Goal: Information Seeking & Learning: Learn about a topic

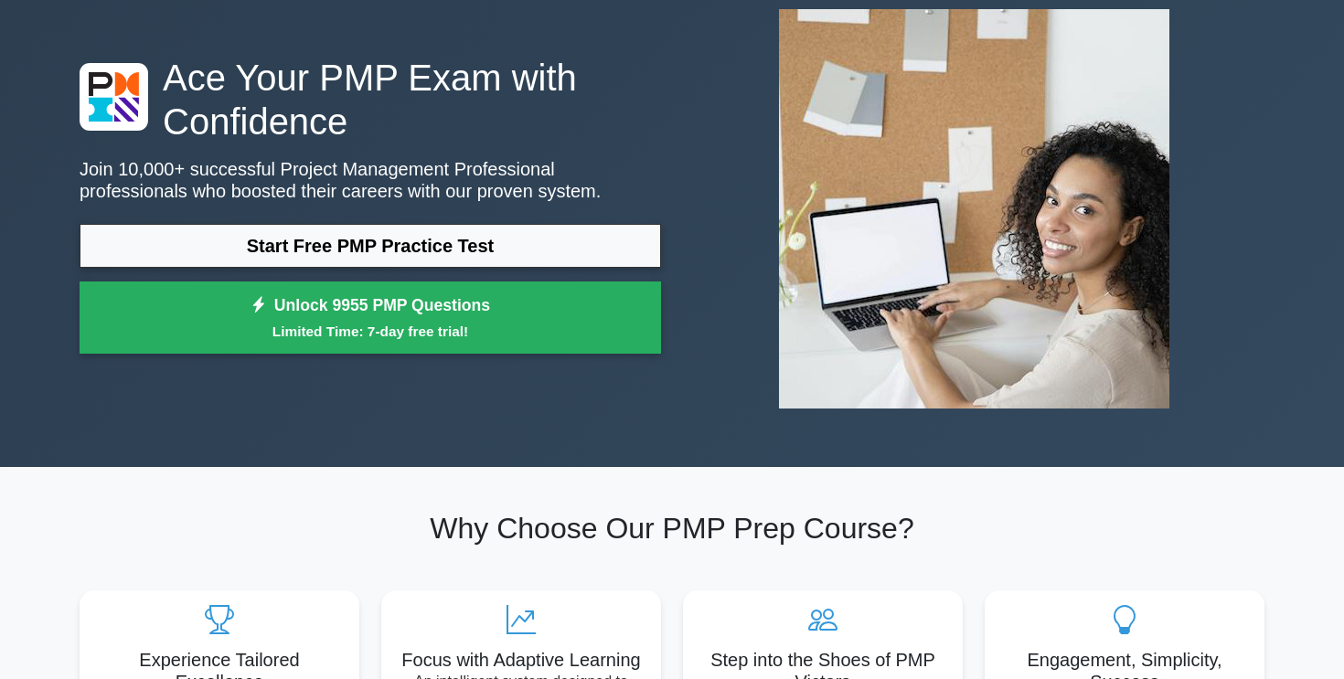
scroll to position [113, 0]
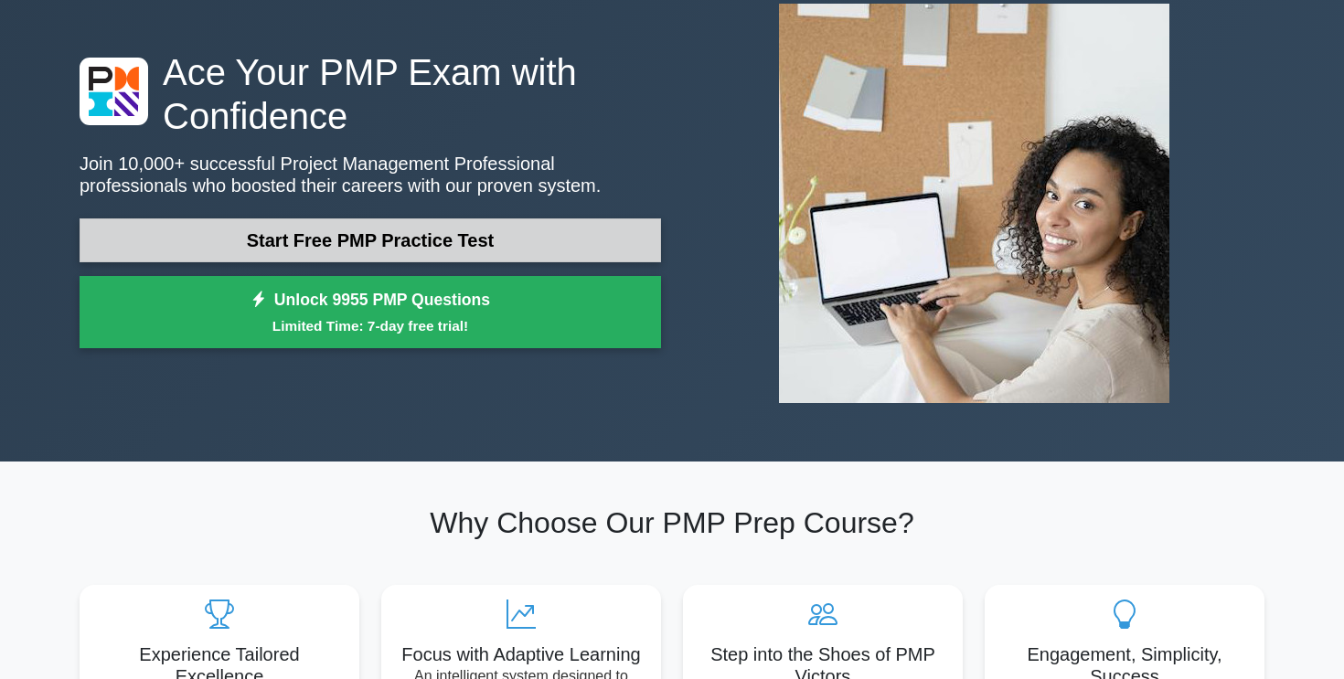
click at [420, 240] on link "Start Free PMP Practice Test" at bounding box center [371, 241] width 582 height 44
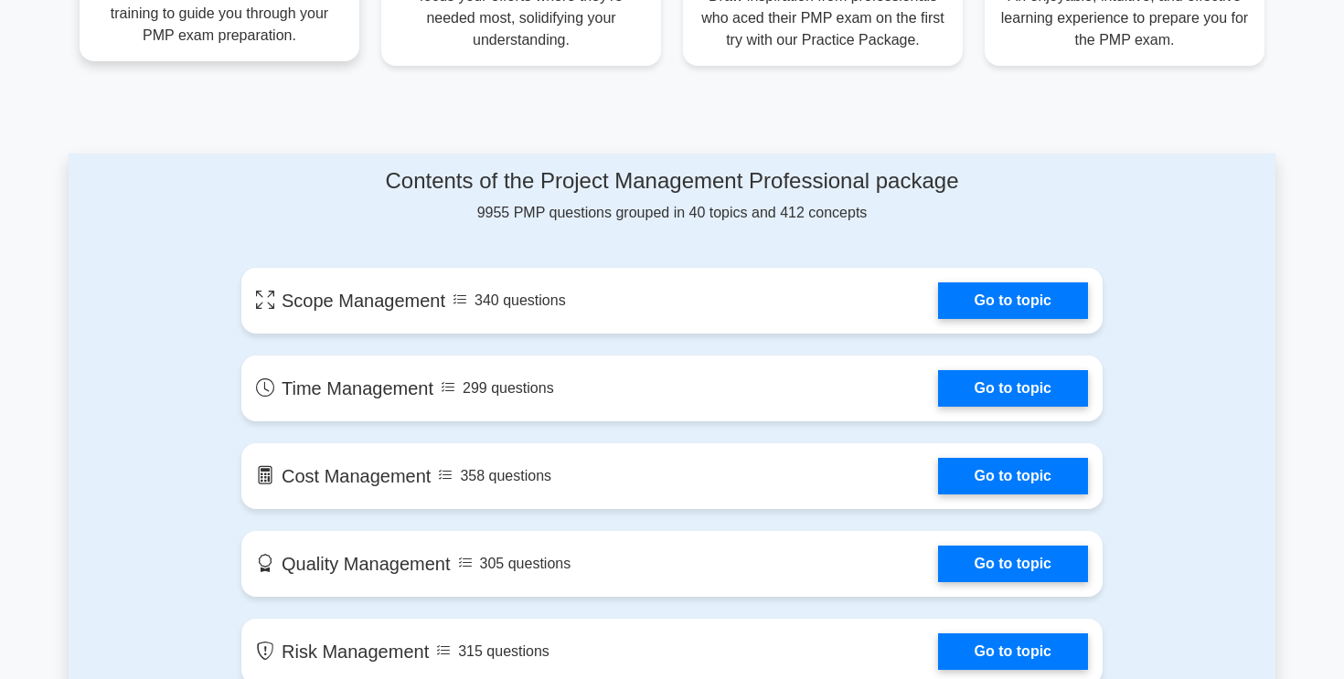
scroll to position [825, 0]
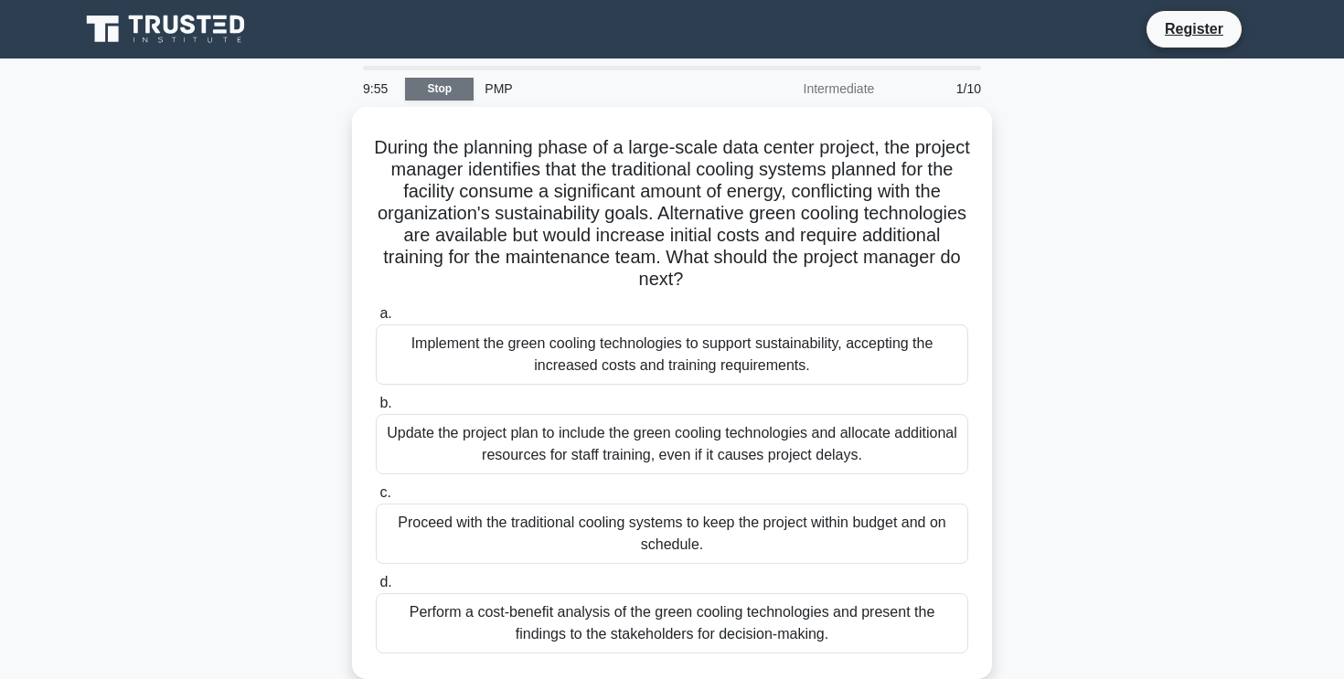
click at [447, 87] on link "Stop" at bounding box center [439, 89] width 69 height 23
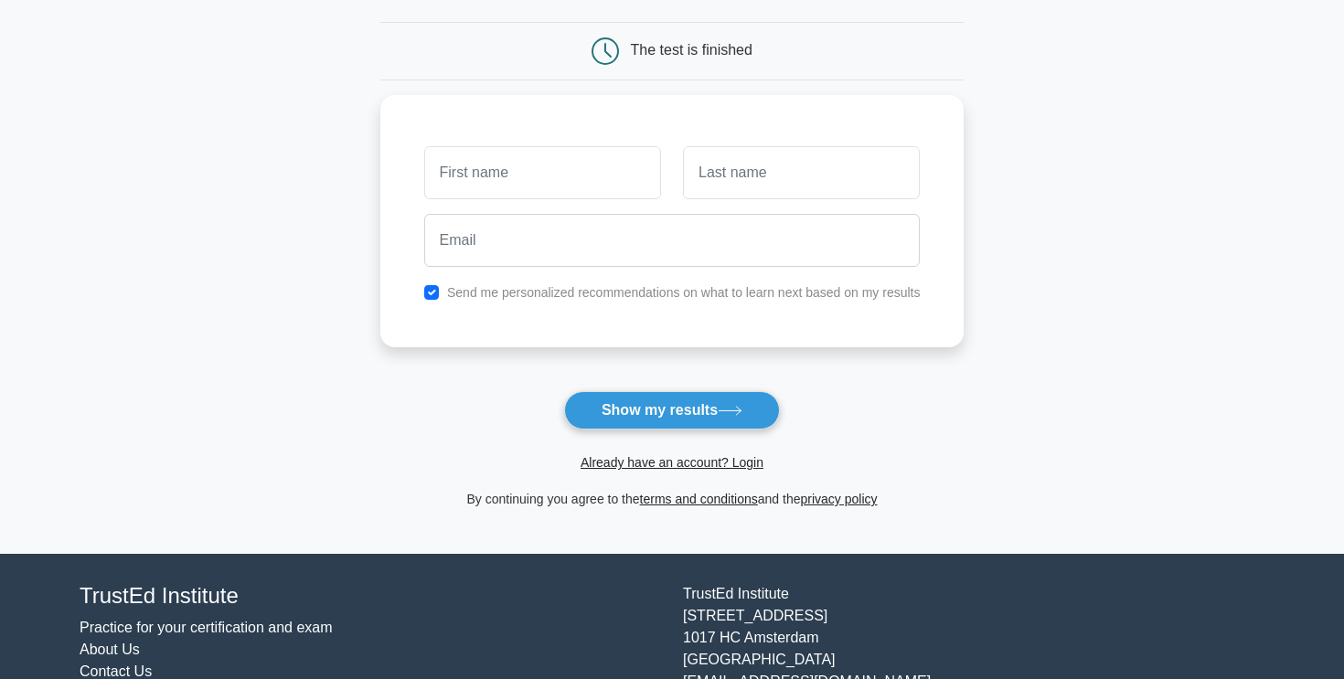
scroll to position [167, 0]
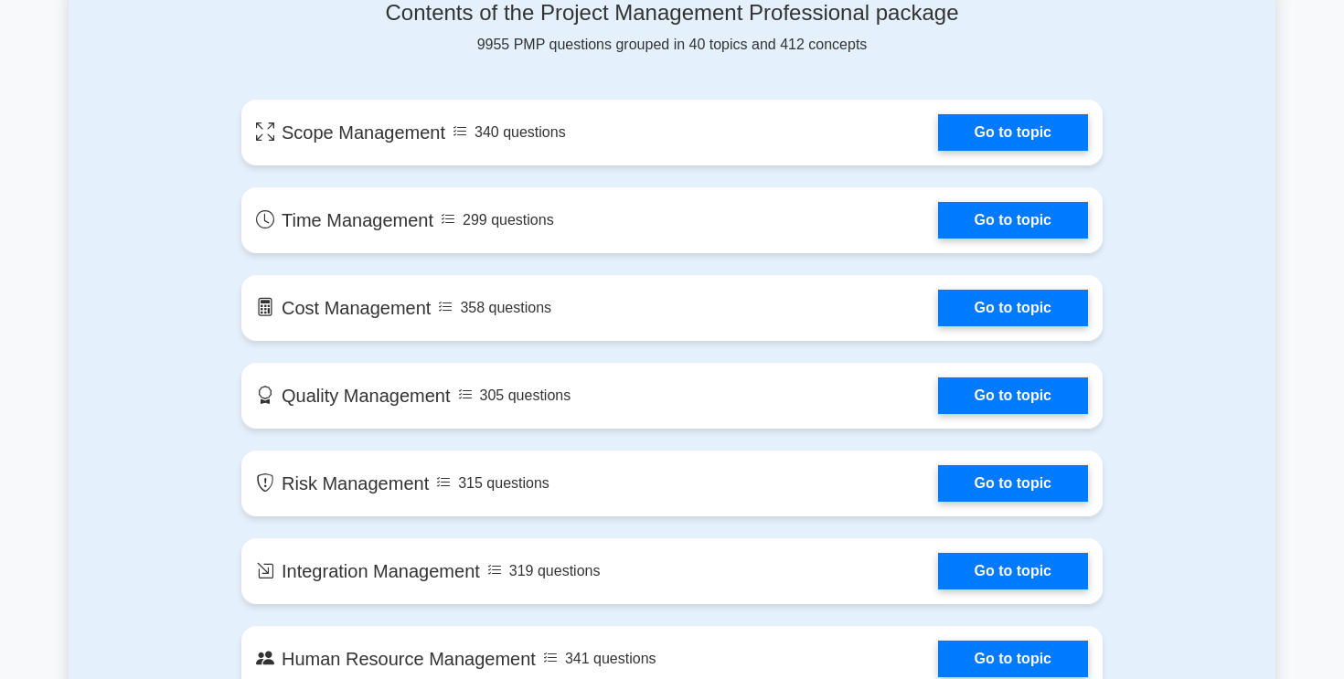
scroll to position [994, 0]
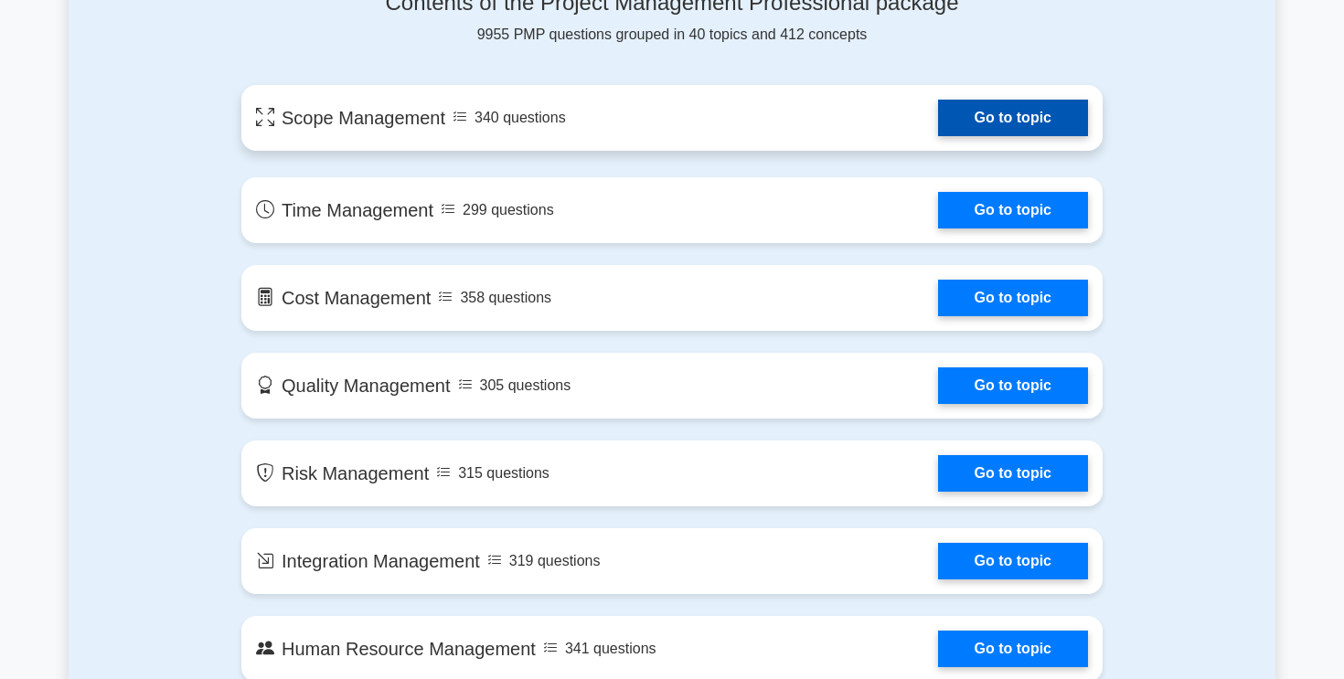
click at [1062, 124] on link "Go to topic" at bounding box center [1013, 118] width 150 height 37
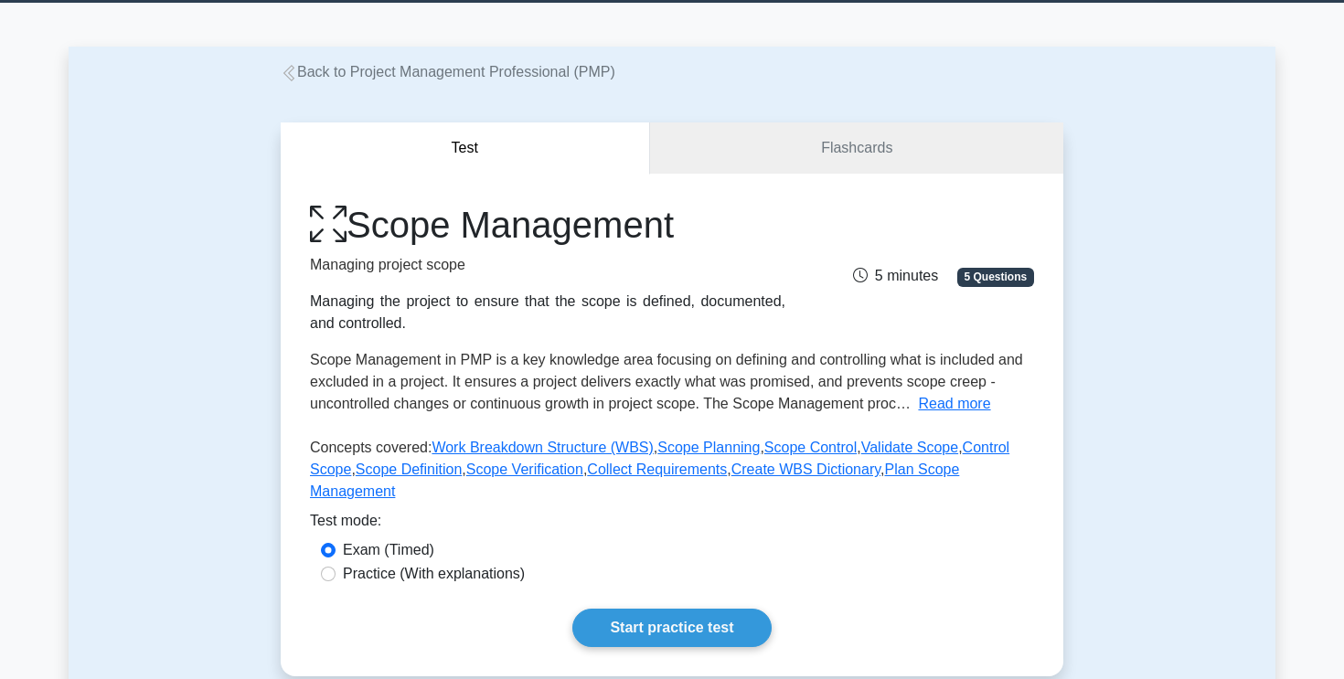
scroll to position [86, 0]
